Goal: Register for event/course

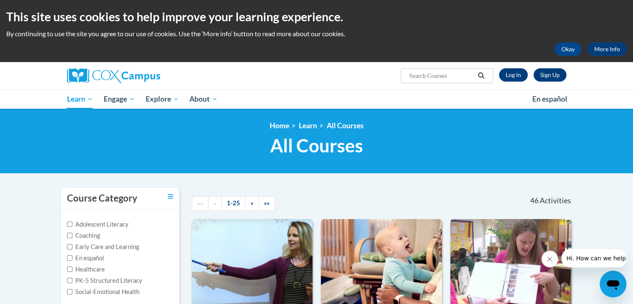
click at [515, 256] on img at bounding box center [510, 261] width 121 height 85
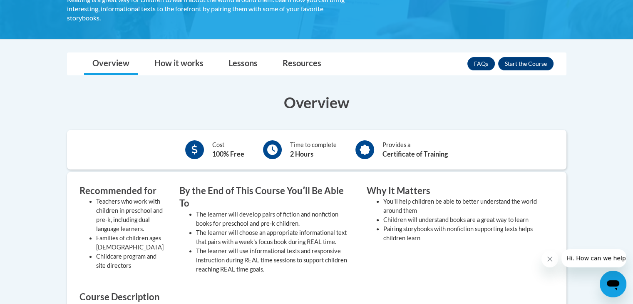
scroll to position [188, 0]
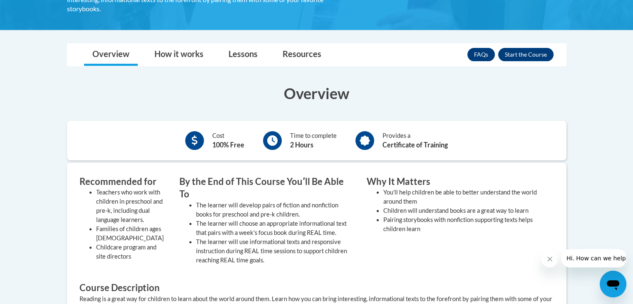
click at [627, 97] on body "This site uses cookies to help improve your learning experience. By continuing …" at bounding box center [316, 217] width 633 height 810
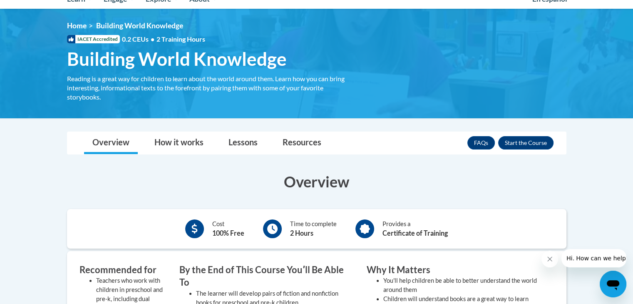
scroll to position [0, 0]
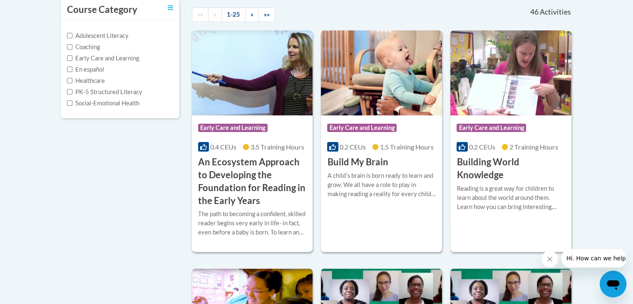
scroll to position [88, 0]
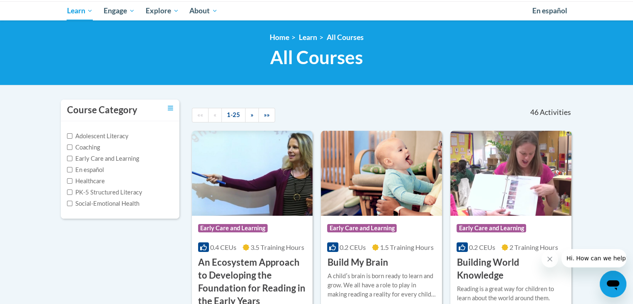
click at [87, 154] on label "Early Care and Learning" at bounding box center [103, 158] width 72 height 9
click at [72, 156] on input "Early Care and Learning" at bounding box center [69, 158] width 5 height 5
checkbox input "true"
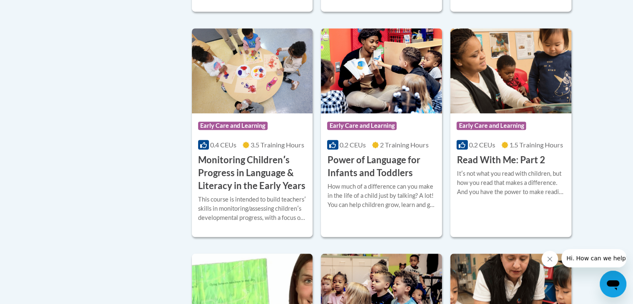
scroll to position [642, 0]
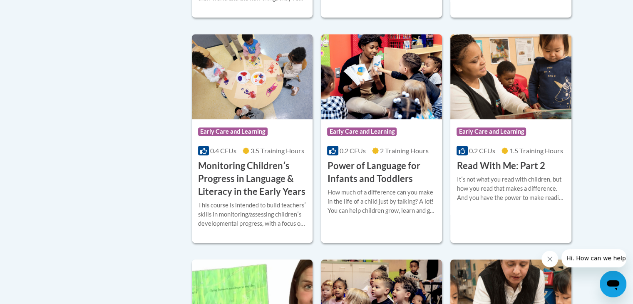
drag, startPoint x: 629, startPoint y: 145, endPoint x: 631, endPoint y: 152, distance: 7.4
click at [631, 152] on body "This site uses cookies to help improve your learning experience. By continuing …" at bounding box center [316, 211] width 633 height 1707
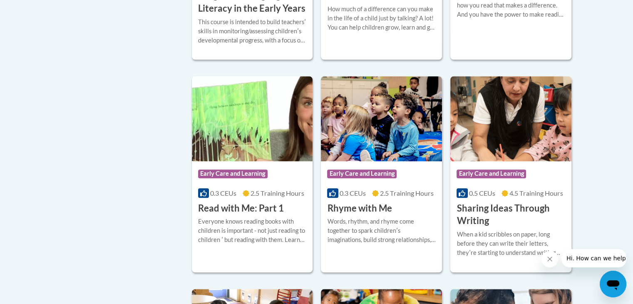
scroll to position [843, 0]
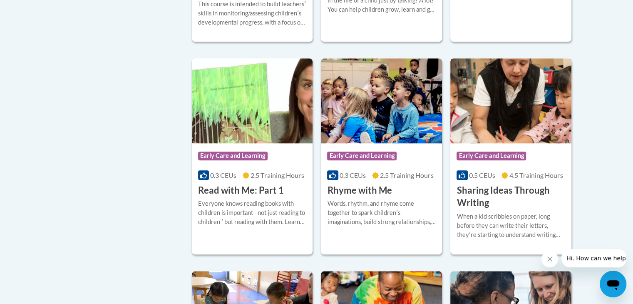
click at [514, 200] on h3 "Sharing Ideas Through Writing" at bounding box center [510, 197] width 109 height 26
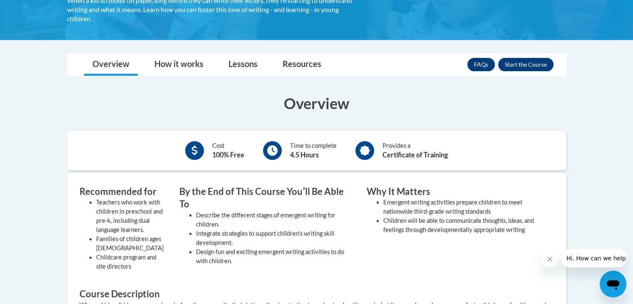
scroll to position [229, 0]
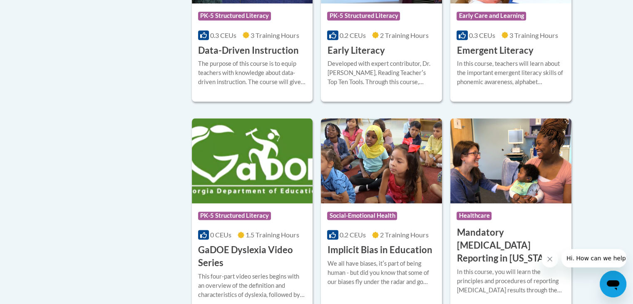
scroll to position [986, 0]
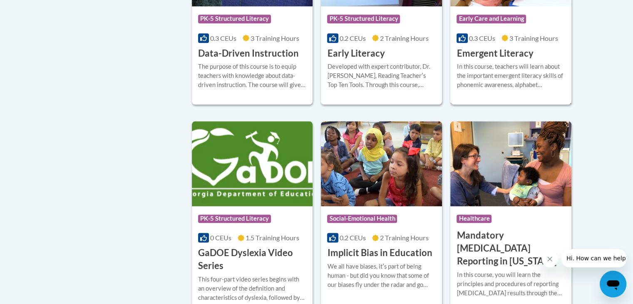
click at [547, 89] on div "In this course, teachers will learn about the important emergent literacy skill…" at bounding box center [510, 75] width 109 height 27
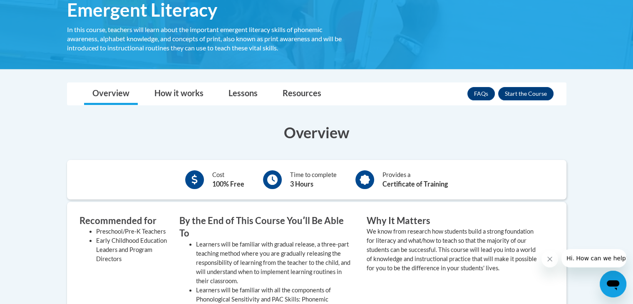
scroll to position [145, 0]
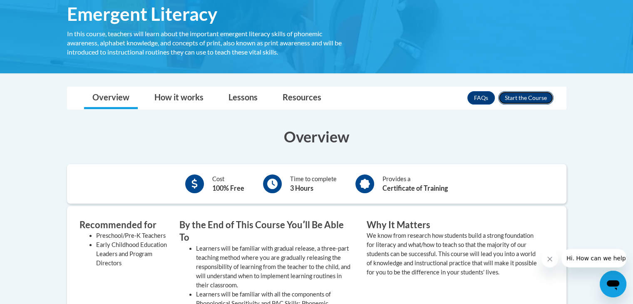
click at [528, 97] on button "Enroll" at bounding box center [525, 97] width 55 height 13
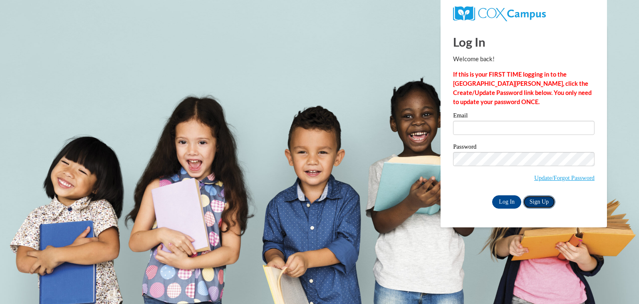
click at [544, 203] on link "Sign Up" at bounding box center [539, 201] width 32 height 13
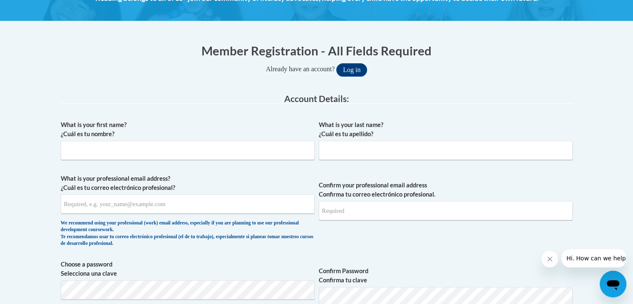
scroll to position [164, 0]
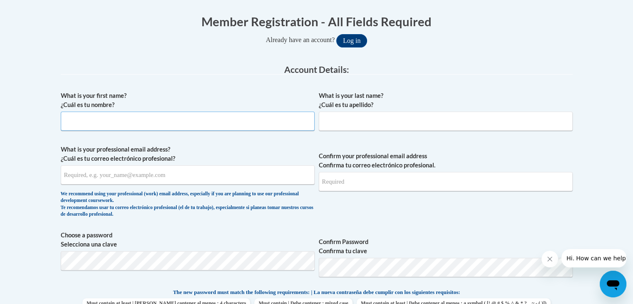
click at [209, 116] on input "What is your first name? ¿Cuál es tu nombre?" at bounding box center [188, 120] width 254 height 19
type input "[PERSON_NAME]"
type input "Liimatainen"
click at [141, 177] on input "What is your professional email address? ¿Cuál es tu correo electrónico profesi…" at bounding box center [188, 174] width 254 height 19
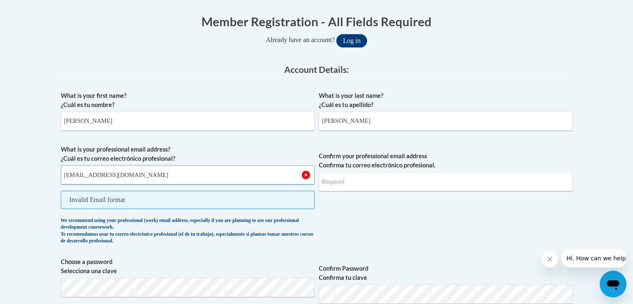
type input "ashlynliimatainen01@gmail.com"
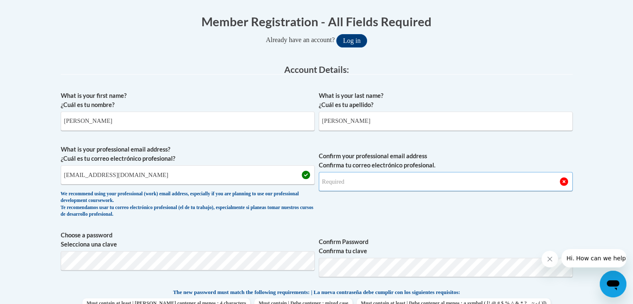
click at [359, 183] on input "Confirm your professional email address Confirma tu correo electrónico profesio…" at bounding box center [446, 181] width 254 height 19
type input "ashlynliimatainen01@gmail.com"
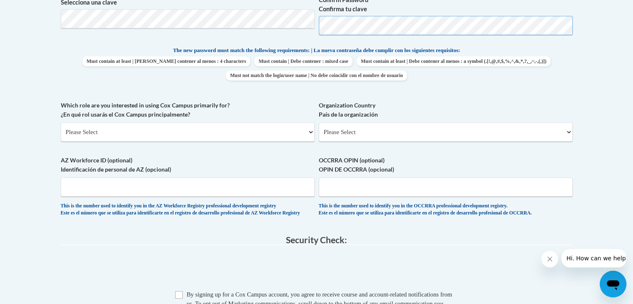
scroll to position [418, 0]
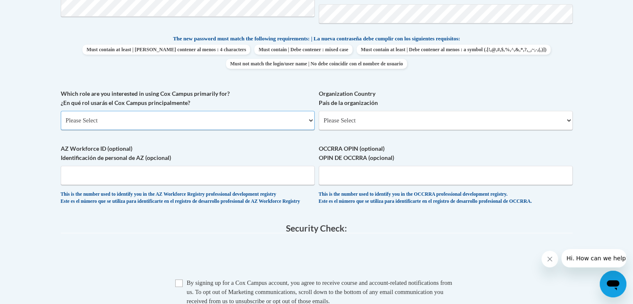
click at [191, 124] on select "Please Select College/University | Colegio/Universidad Community/Nonprofit Part…" at bounding box center [188, 120] width 254 height 19
select select "fbf2d438-af2f-41f8-98f1-81c410e29de3"
click at [61, 111] on select "Please Select College/University | Colegio/Universidad Community/Nonprofit Part…" at bounding box center [188, 120] width 254 height 19
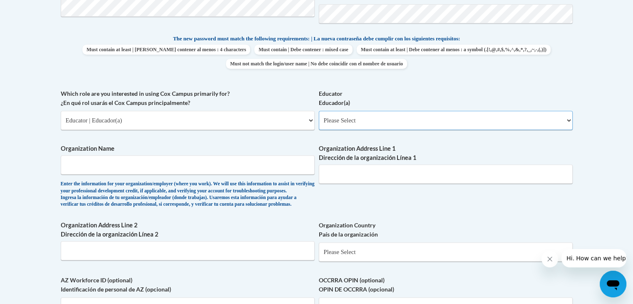
click at [406, 119] on select "Please Select Early Learning/Daycare Teacher/Family Home Care Provider | Maestr…" at bounding box center [446, 120] width 254 height 19
select select "5e2af403-4f2c-4e49-a02f-103e55d7b75b"
click at [319, 111] on select "Please Select Early Learning/Daycare Teacher/Family Home Care Provider | Maestr…" at bounding box center [446, 120] width 254 height 19
click at [229, 165] on input "Organization Name" at bounding box center [188, 164] width 254 height 19
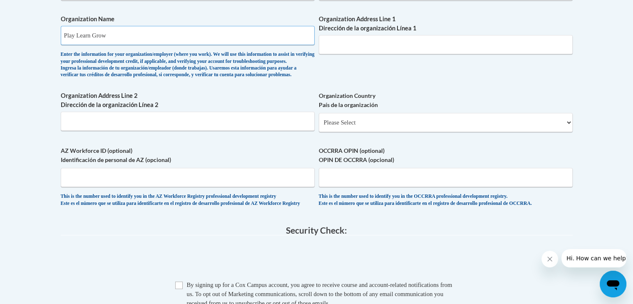
scroll to position [560, 0]
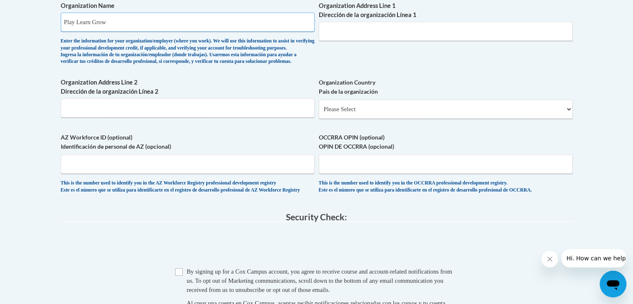
type input "Play Learn Grow"
click at [477, 119] on select "Please Select United States | Estados Unidos Outside of the United States | Fue…" at bounding box center [446, 108] width 254 height 19
select select "ad49bcad-a171-4b2e-b99c-48b446064914"
click at [319, 113] on select "Please Select United States | Estados Unidos Outside of the United States | Fue…" at bounding box center [446, 108] width 254 height 19
select select
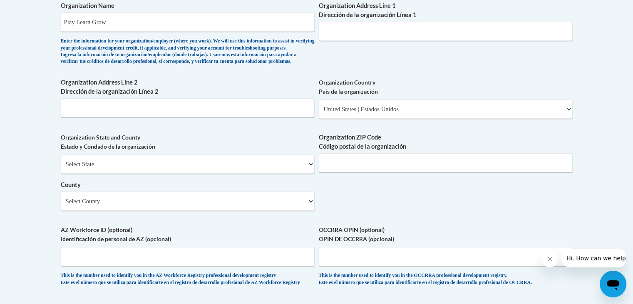
click at [290, 173] on select "Select State Alabama Alaska Arizona Arkansas California Colorado Connecticut De…" at bounding box center [188, 163] width 254 height 19
select select "Vermont"
click at [61, 168] on select "Select State Alabama Alaska Arizona Arkansas California Colorado Connecticut De…" at bounding box center [188, 163] width 254 height 19
click at [347, 172] on input "Organization ZIP Code Código postal de la organización" at bounding box center [446, 162] width 254 height 19
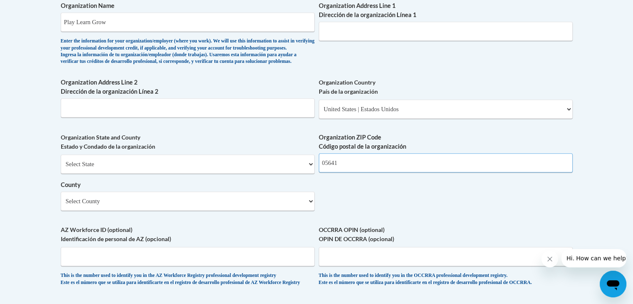
type input "05641"
click at [215, 211] on select "Select County Addison Bennington Caledonia Chittenden Essex Franklin Grand Isle…" at bounding box center [188, 200] width 254 height 19
select select "Washington"
click at [61, 205] on select "Select County Addison Bennington Caledonia Chittenden Essex Franklin Grand Isle…" at bounding box center [188, 200] width 254 height 19
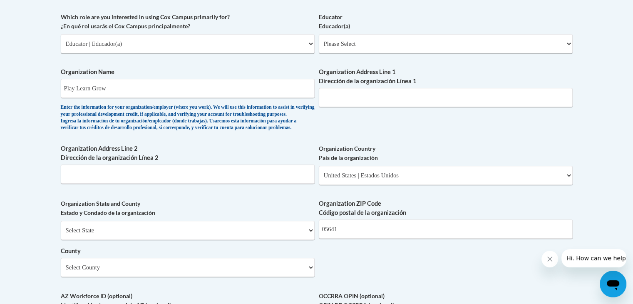
scroll to position [493, 0]
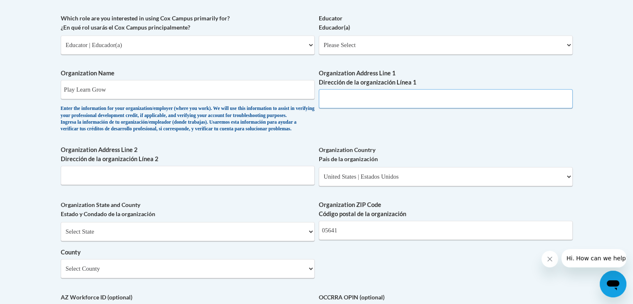
click at [361, 98] on input "Organization Address Line 1 Dirección de la organización Línea 1" at bounding box center [446, 98] width 254 height 19
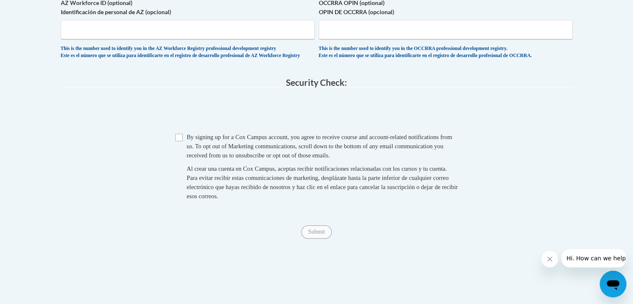
scroll to position [778, 0]
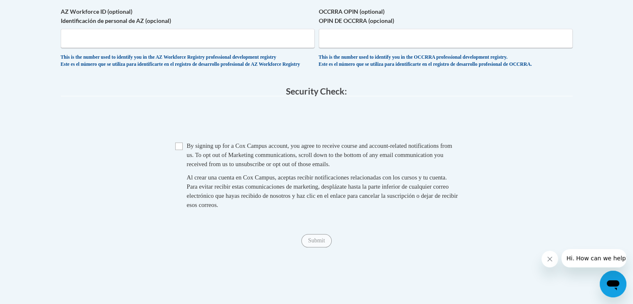
type input "15 E Parkside Terrace"
click at [178, 150] on input "Checkbox" at bounding box center [178, 145] width 7 height 7
checkbox input "true"
click at [320, 247] on input "Submit" at bounding box center [316, 240] width 30 height 13
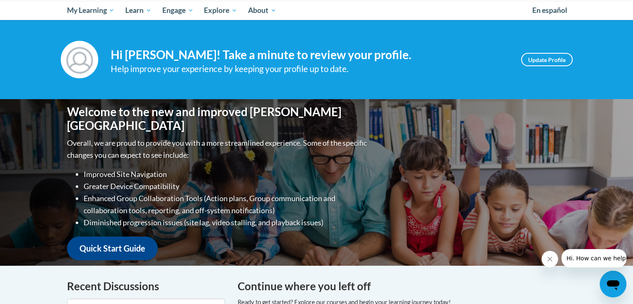
scroll to position [72, 0]
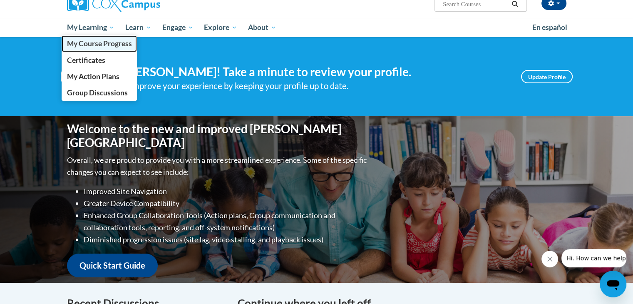
click at [100, 43] on span "My Course Progress" at bounding box center [99, 43] width 65 height 9
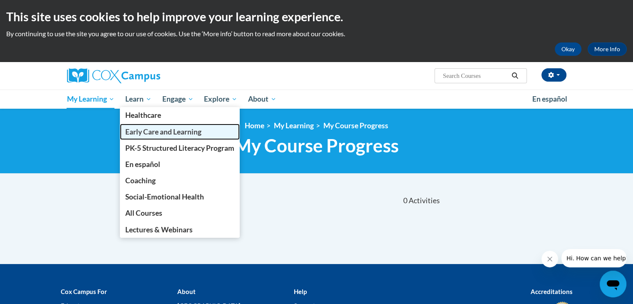
click at [152, 128] on span "Early Care and Learning" at bounding box center [163, 131] width 76 height 9
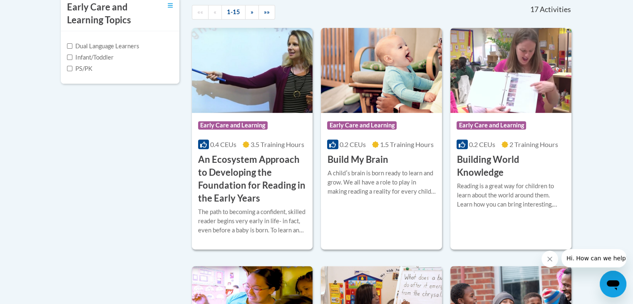
scroll to position [185, 0]
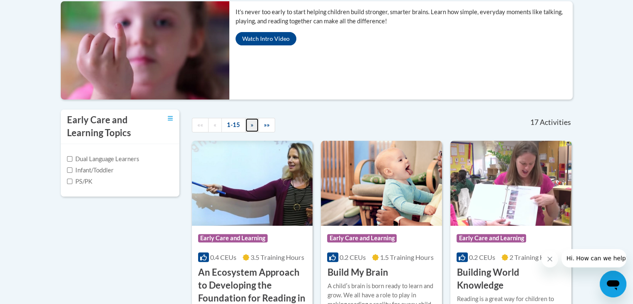
click at [254, 129] on link "»" at bounding box center [252, 125] width 14 height 15
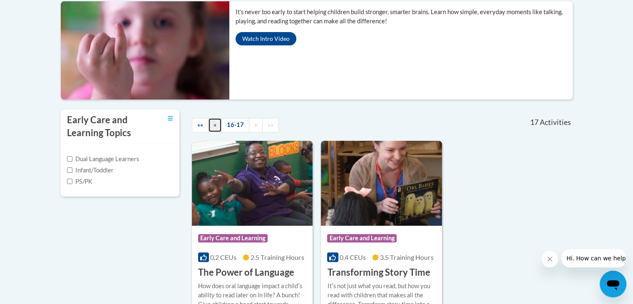
click at [216, 127] on link "«" at bounding box center [215, 125] width 14 height 15
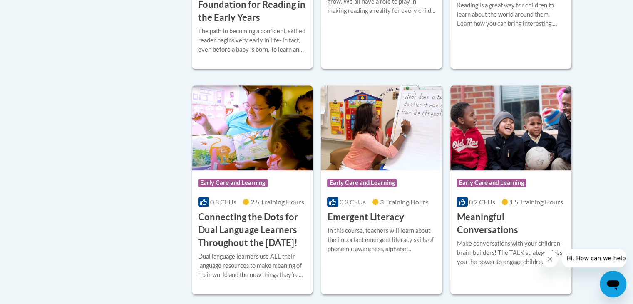
scroll to position [494, 0]
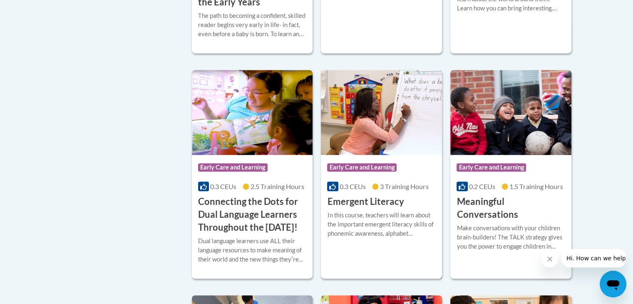
click at [396, 206] on h3 "Emergent Literacy" at bounding box center [365, 201] width 77 height 13
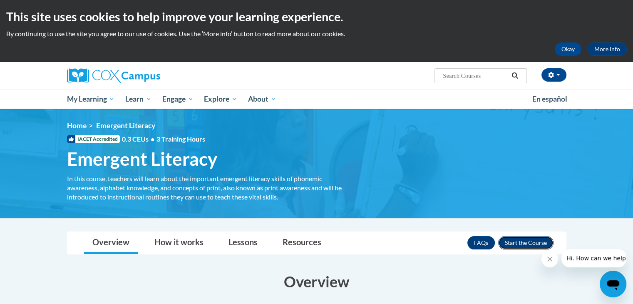
click at [538, 242] on button "Enroll" at bounding box center [525, 242] width 55 height 13
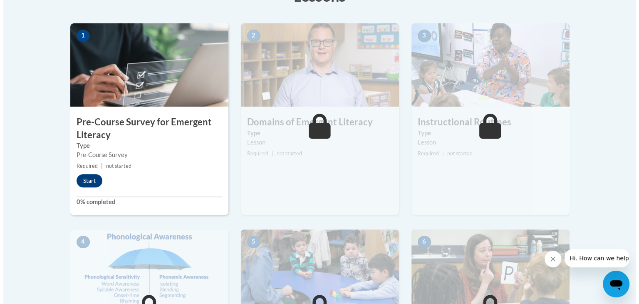
scroll to position [261, 0]
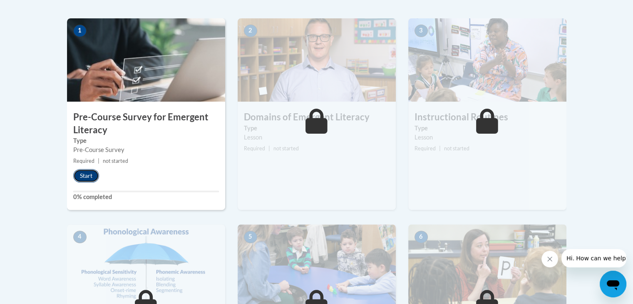
click at [86, 178] on button "Start" at bounding box center [86, 175] width 26 height 13
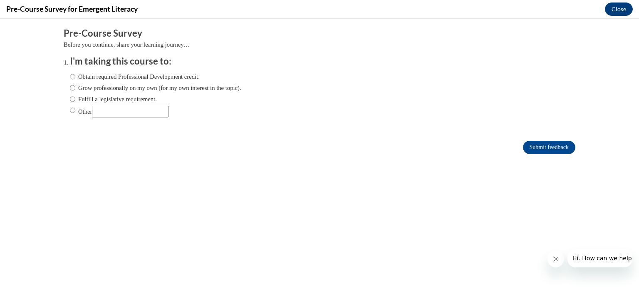
scroll to position [0, 0]
click at [140, 76] on label "Obtain required Professional Development credit." at bounding box center [135, 76] width 130 height 9
click at [75, 76] on input "Obtain required Professional Development credit." at bounding box center [72, 76] width 5 height 9
radio input "true"
click at [134, 89] on label "Grow professionally on my own (for my own interest in the topic)." at bounding box center [155, 87] width 171 height 9
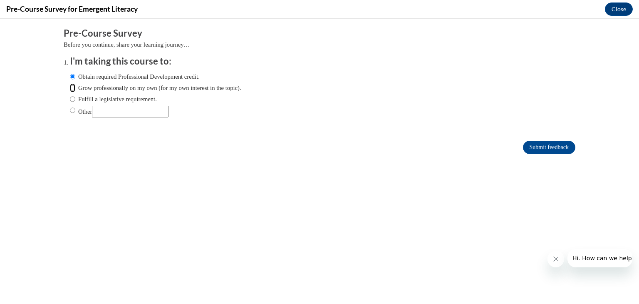
click at [75, 89] on input "Grow professionally on my own (for my own interest in the topic)." at bounding box center [72, 87] width 5 height 9
radio input "true"
click at [134, 77] on label "Obtain required Professional Development credit." at bounding box center [135, 76] width 130 height 9
click at [75, 77] on input "Obtain required Professional Development credit." at bounding box center [72, 76] width 5 height 9
radio input "true"
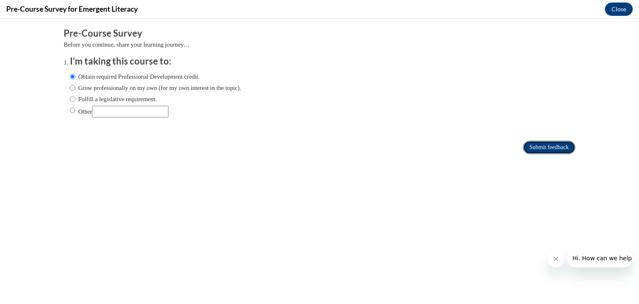
click at [538, 142] on input "Submit feedback" at bounding box center [549, 147] width 52 height 13
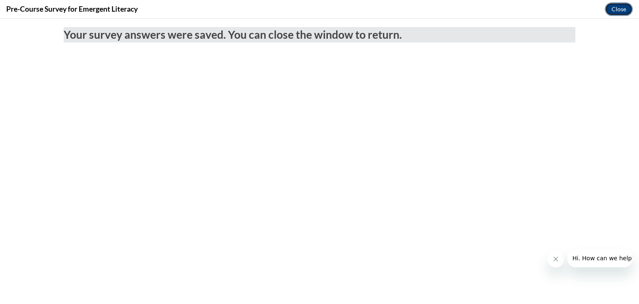
click at [608, 14] on button "Close" at bounding box center [619, 8] width 28 height 13
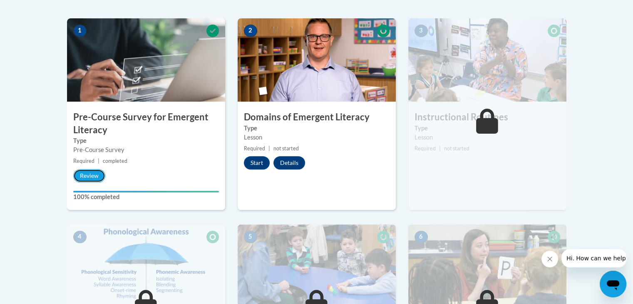
click at [94, 177] on button "Review" at bounding box center [89, 175] width 32 height 13
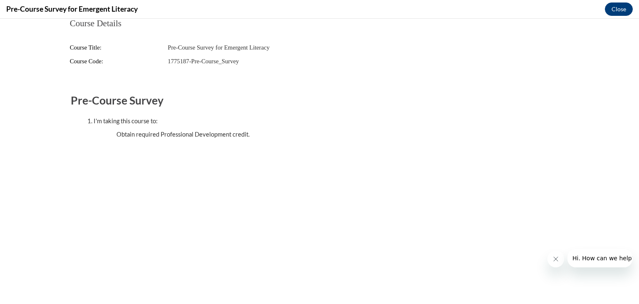
click at [622, 2] on div "Pre-Course Survey for Emergent Literacy Close" at bounding box center [319, 9] width 639 height 19
click at [622, 12] on button "Close" at bounding box center [619, 8] width 28 height 13
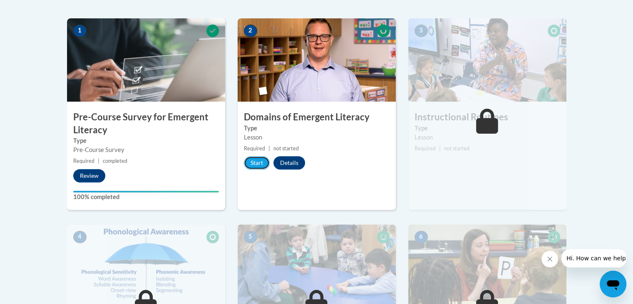
click at [265, 161] on button "Start" at bounding box center [257, 162] width 26 height 13
